Goal: Task Accomplishment & Management: Manage account settings

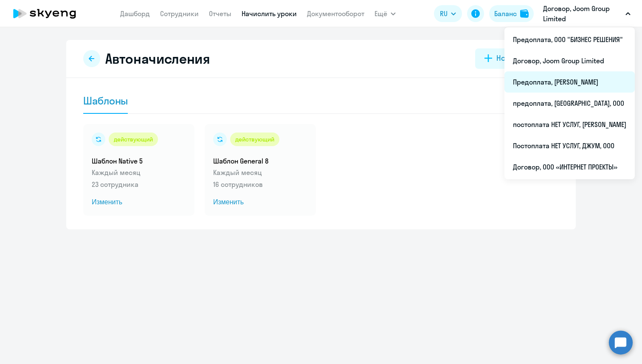
click at [577, 74] on li "Предоплата, [PERSON_NAME]" at bounding box center [570, 81] width 130 height 21
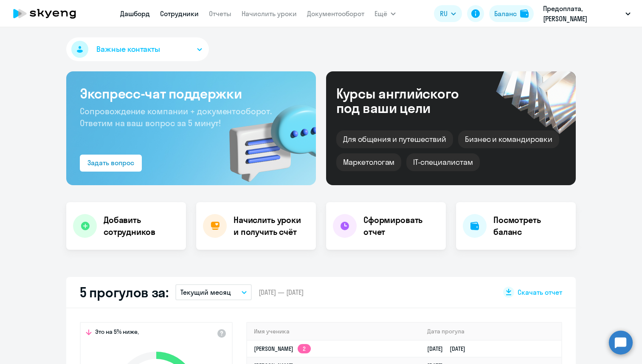
click at [189, 14] on link "Сотрудники" at bounding box center [179, 13] width 39 height 8
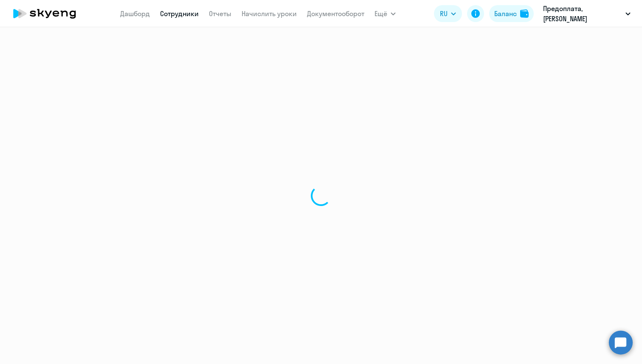
select select "30"
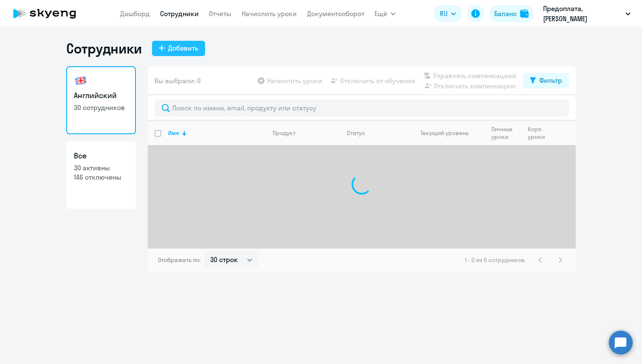
click at [166, 47] on button "Добавить" at bounding box center [178, 48] width 53 height 15
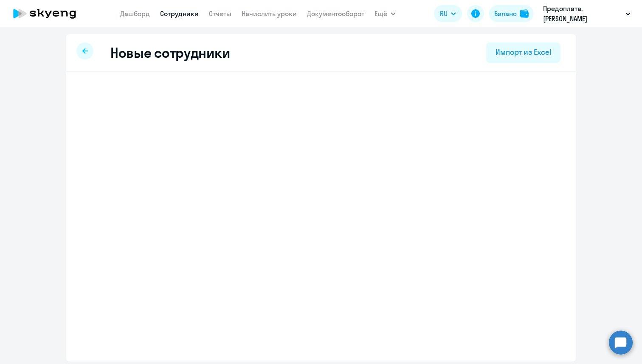
select select "english_adult_not_native_speaker"
select select "1"
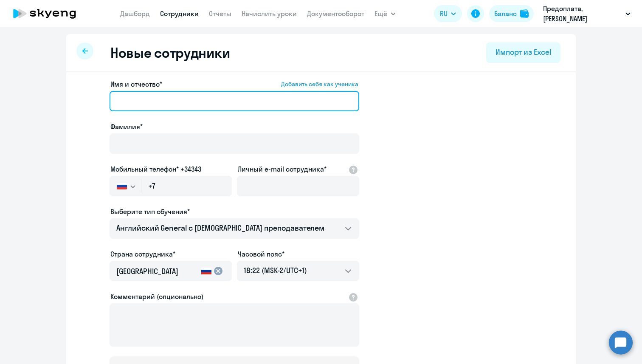
click at [178, 99] on input "Имя и отчество* Добавить себя как ученика" at bounding box center [235, 101] width 250 height 20
paste input "[PERSON_NAME]"
drag, startPoint x: 178, startPoint y: 99, endPoint x: 138, endPoint y: 99, distance: 39.9
click at [138, 99] on input "[PERSON_NAME]" at bounding box center [235, 101] width 250 height 20
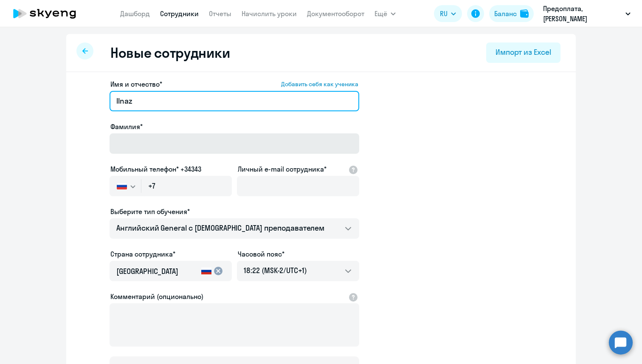
type input "Ilnaz"
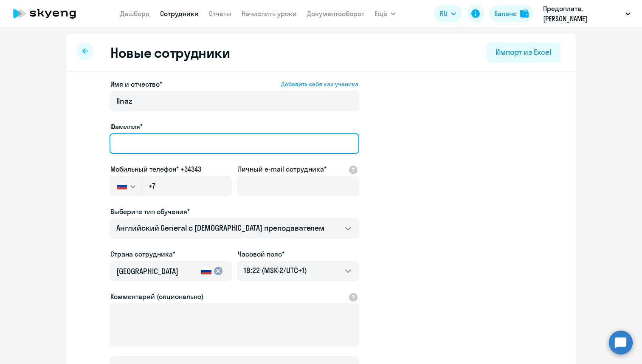
click at [137, 134] on input "Фамилия*" at bounding box center [235, 143] width 250 height 20
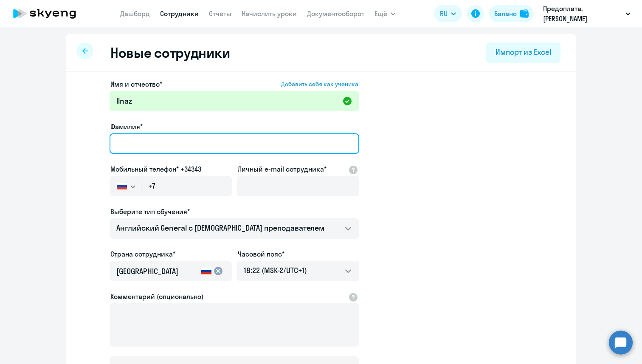
paste input "Gataullin"
type input "Gataullin"
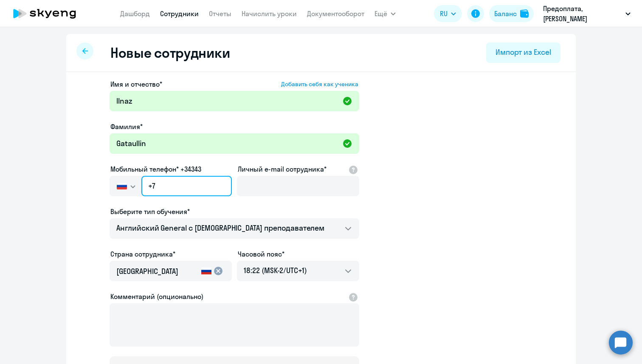
click at [180, 192] on input "+7" at bounding box center [186, 186] width 90 height 20
paste input "[PHONE_NUMBER]"
type input "[PHONE_NUMBER]"
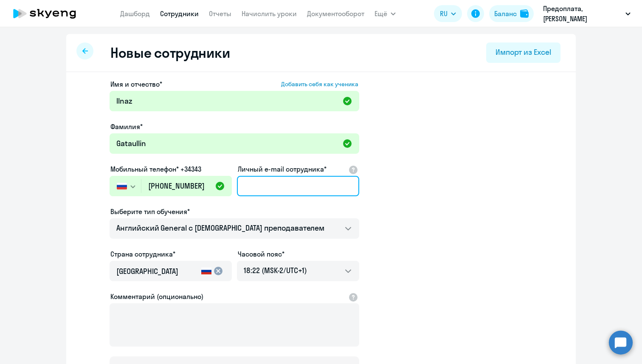
click at [276, 191] on input "Личный e-mail сотрудника*" at bounding box center [298, 186] width 122 height 20
paste input "[DOMAIN_NAME][EMAIL_ADDRESS][DOMAIN_NAME]"
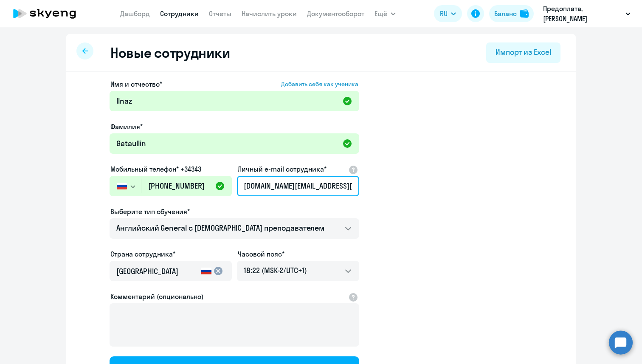
type input "[DOMAIN_NAME][EMAIL_ADDRESS][DOMAIN_NAME]"
click at [449, 156] on app-new-student-form "Имя и отчество* Добавить себя как ученика [PERSON_NAME]* Gataullin Мобильный те…" at bounding box center [321, 230] width 482 height 303
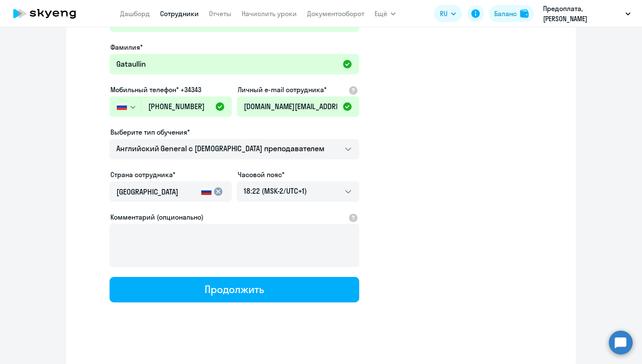
scroll to position [81, 0]
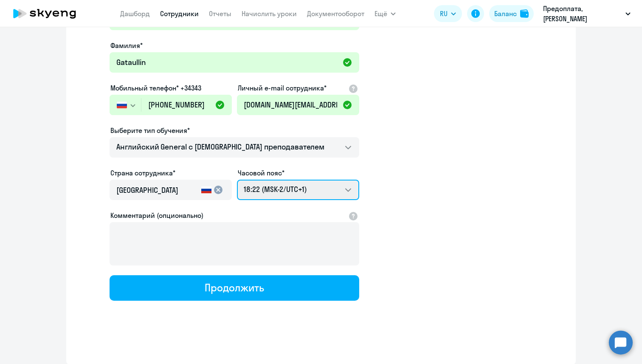
click at [311, 194] on select "06:22 (MSK-14/UTC-11) 07:22 (MSK-13/UTC-10) 08:22 (MSK-12/UTC-9) 09:22 (MSK-11/…" at bounding box center [298, 190] width 122 height 20
select select "3"
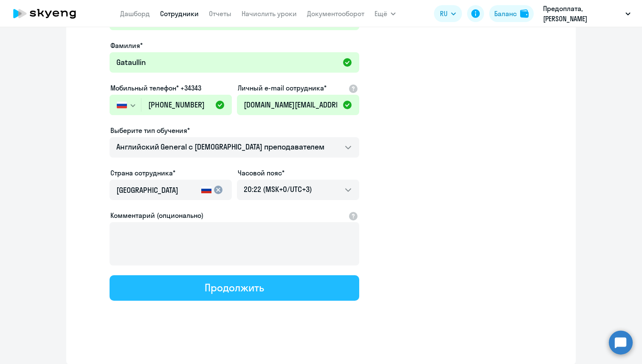
click at [271, 290] on button "Продолжить" at bounding box center [235, 287] width 250 height 25
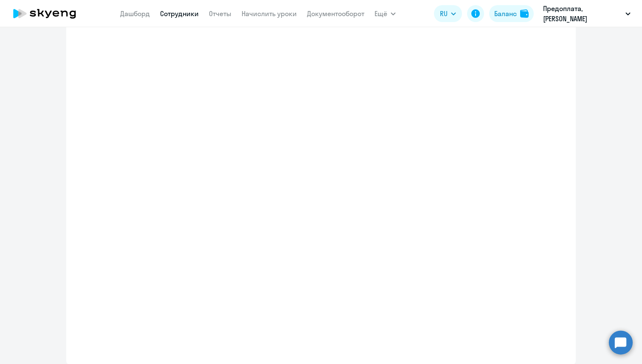
select select "english_adult_not_native_speaker"
select select "3"
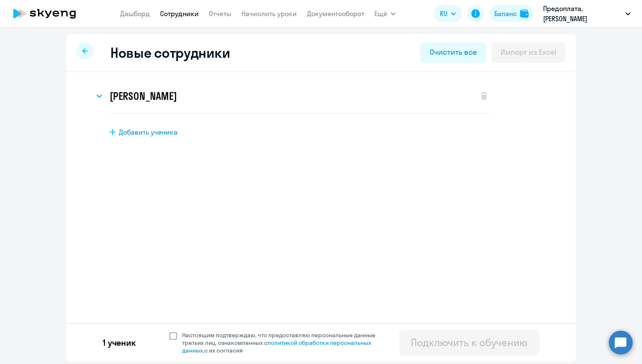
click at [171, 335] on span at bounding box center [173, 336] width 8 height 8
click at [169, 331] on input "Настоящим подтверждаю, что предоставляю персональные данные третьих лиц, ознако…" at bounding box center [169, 331] width 0 height 0
checkbox input "true"
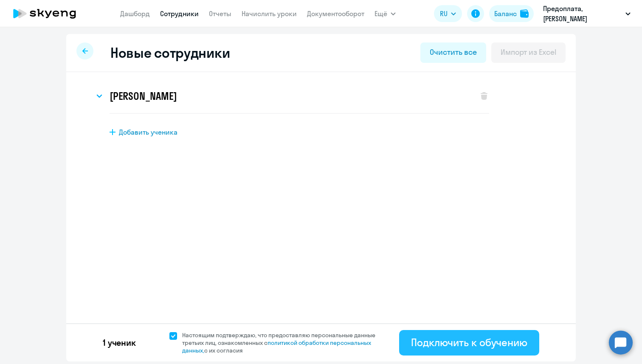
click at [428, 338] on div "Подключить к обучению" at bounding box center [469, 342] width 116 height 14
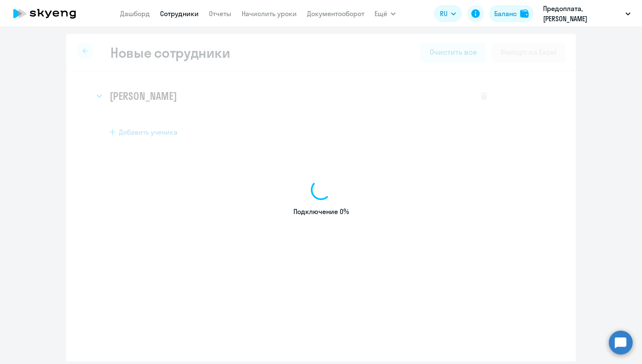
select select "english_adult_not_native_speaker"
select select "1"
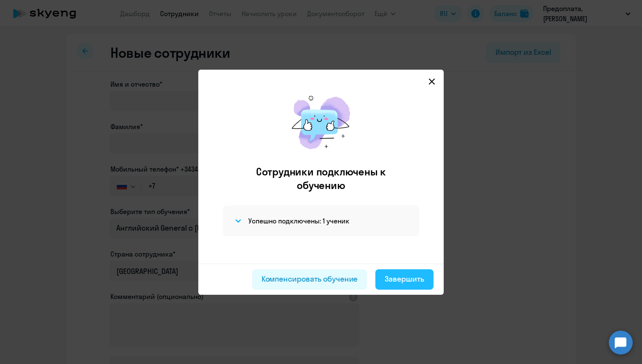
click at [408, 284] on div "Завершить" at bounding box center [404, 278] width 39 height 11
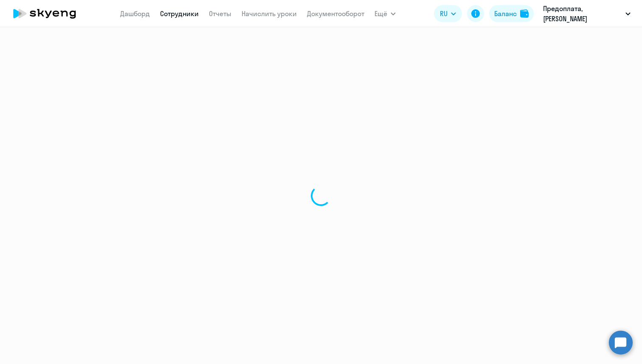
select select "30"
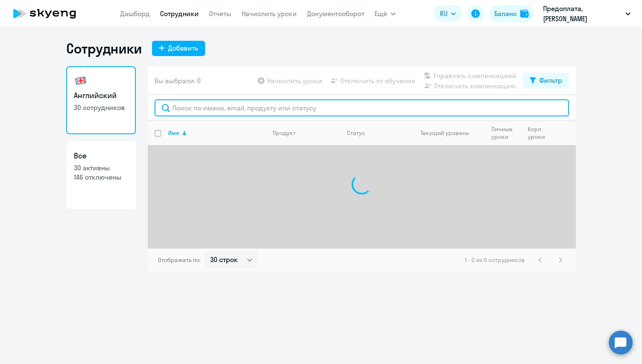
click at [253, 109] on input "text" at bounding box center [362, 107] width 414 height 17
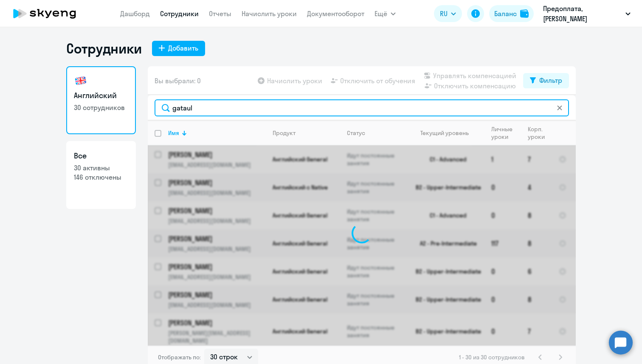
type input "gataull"
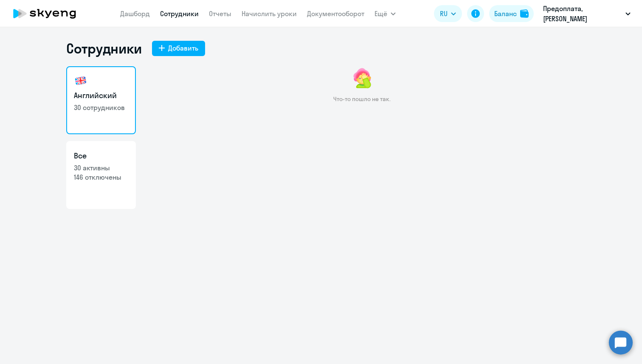
click at [172, 13] on link "Сотрудники" at bounding box center [179, 13] width 39 height 8
click at [171, 19] on nav "[PERSON_NAME] Отчеты Начислить уроки Документооборот" at bounding box center [242, 13] width 244 height 17
click at [173, 14] on link "Сотрудники" at bounding box center [179, 13] width 39 height 8
click at [284, 14] on link "Начислить уроки" at bounding box center [269, 13] width 55 height 8
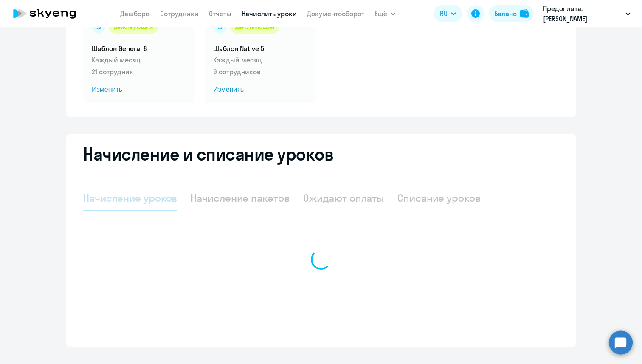
select select "10"
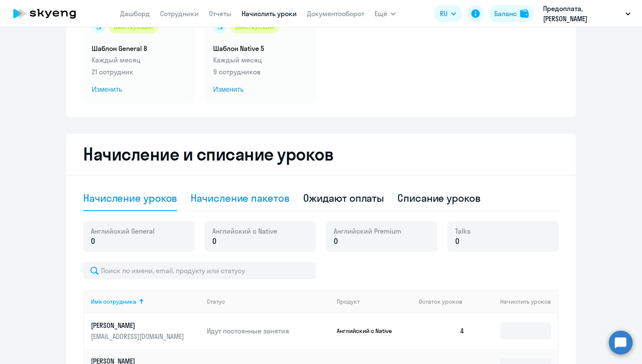
click at [223, 195] on div "Начисление пакетов" at bounding box center [240, 198] width 99 height 14
select select "10"
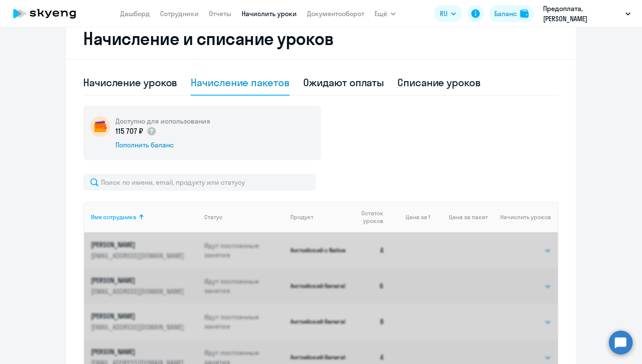
scroll to position [206, 0]
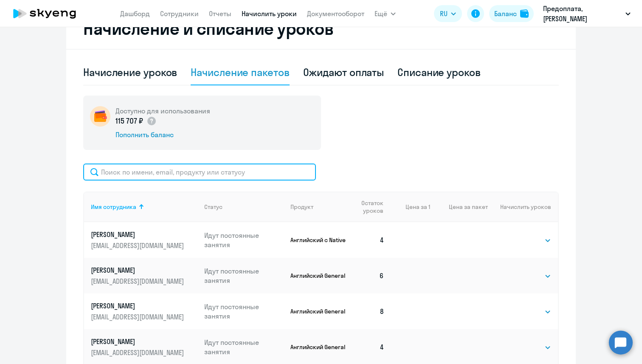
click at [204, 166] on input "text" at bounding box center [199, 171] width 233 height 17
paste input "Gataullin"
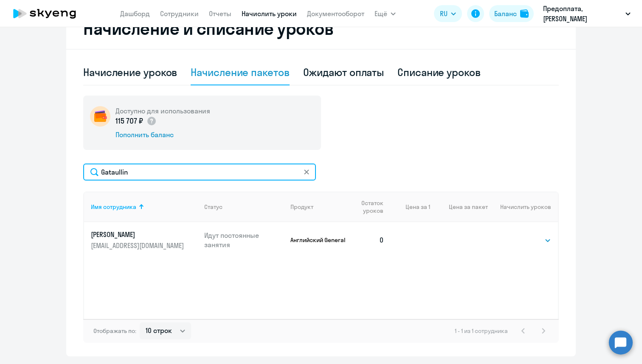
scroll to position [223, 0]
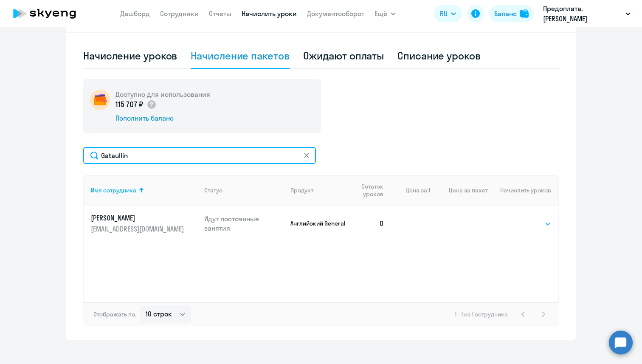
type input "Gataullin"
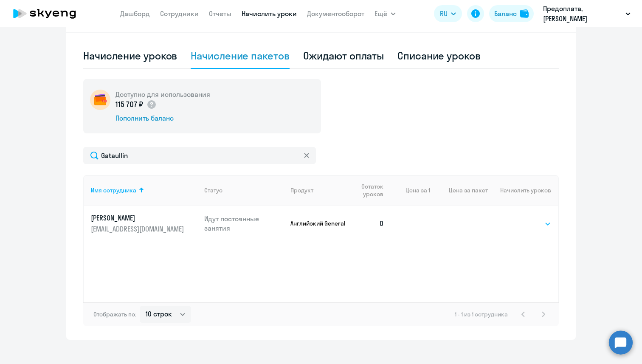
click at [523, 225] on select "Выбрать 4 8 16 32 64 96 128" at bounding box center [533, 224] width 35 height 10
select select "8"
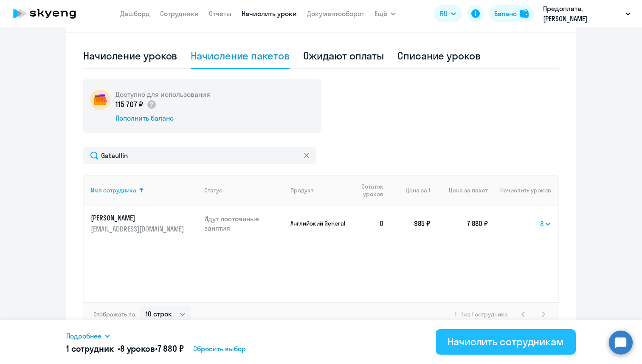
click at [492, 345] on div "Начислить сотрудникам" at bounding box center [506, 342] width 116 height 14
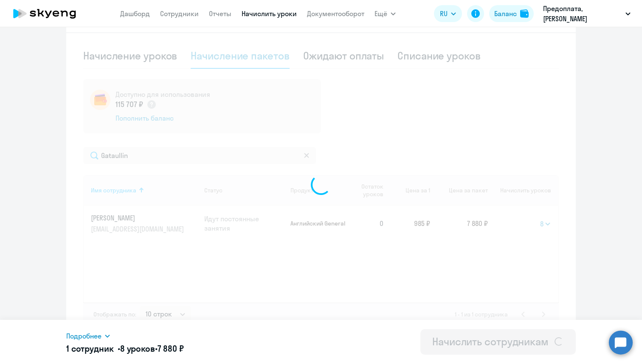
select select
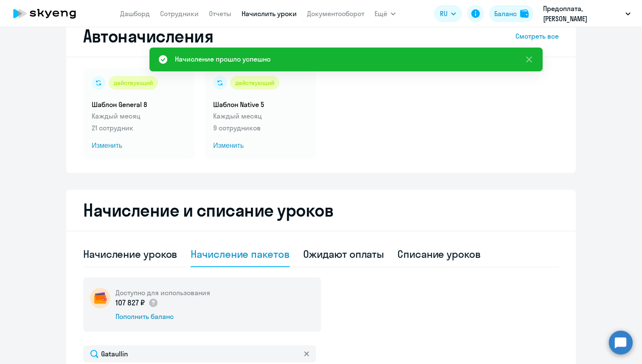
scroll to position [13, 0]
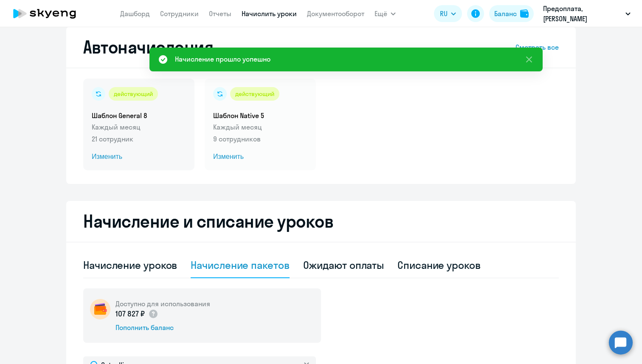
click at [155, 123] on p "Каждый месяц" at bounding box center [139, 127] width 94 height 10
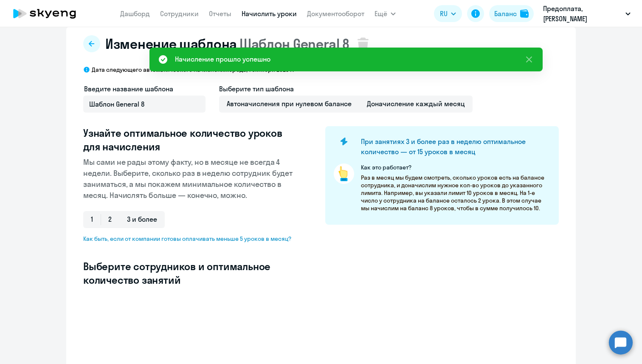
select select "10"
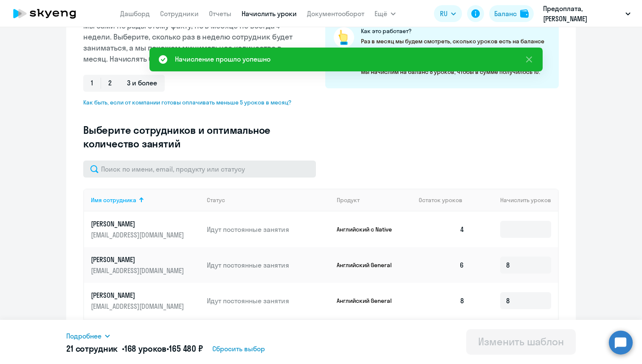
scroll to position [154, 0]
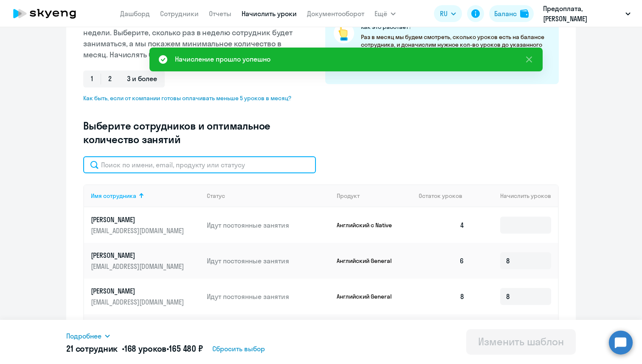
click at [151, 164] on input "text" at bounding box center [199, 164] width 233 height 17
paste input "Gataullin"
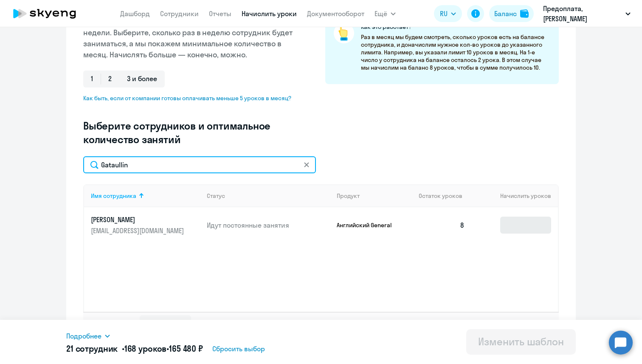
type input "Gataullin"
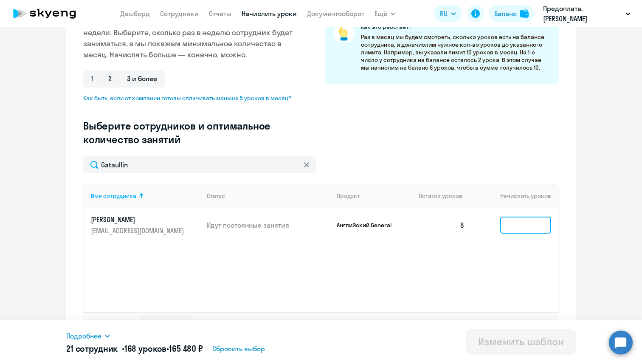
click at [524, 228] on input at bounding box center [525, 225] width 51 height 17
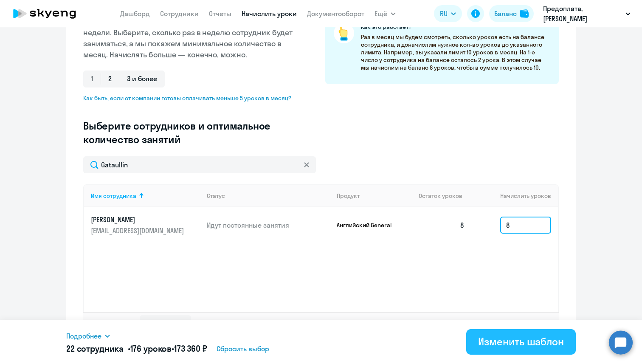
type input "8"
click at [533, 348] on button "Изменить шаблон" at bounding box center [521, 341] width 110 height 25
